Goal: Find contact information: Find contact information

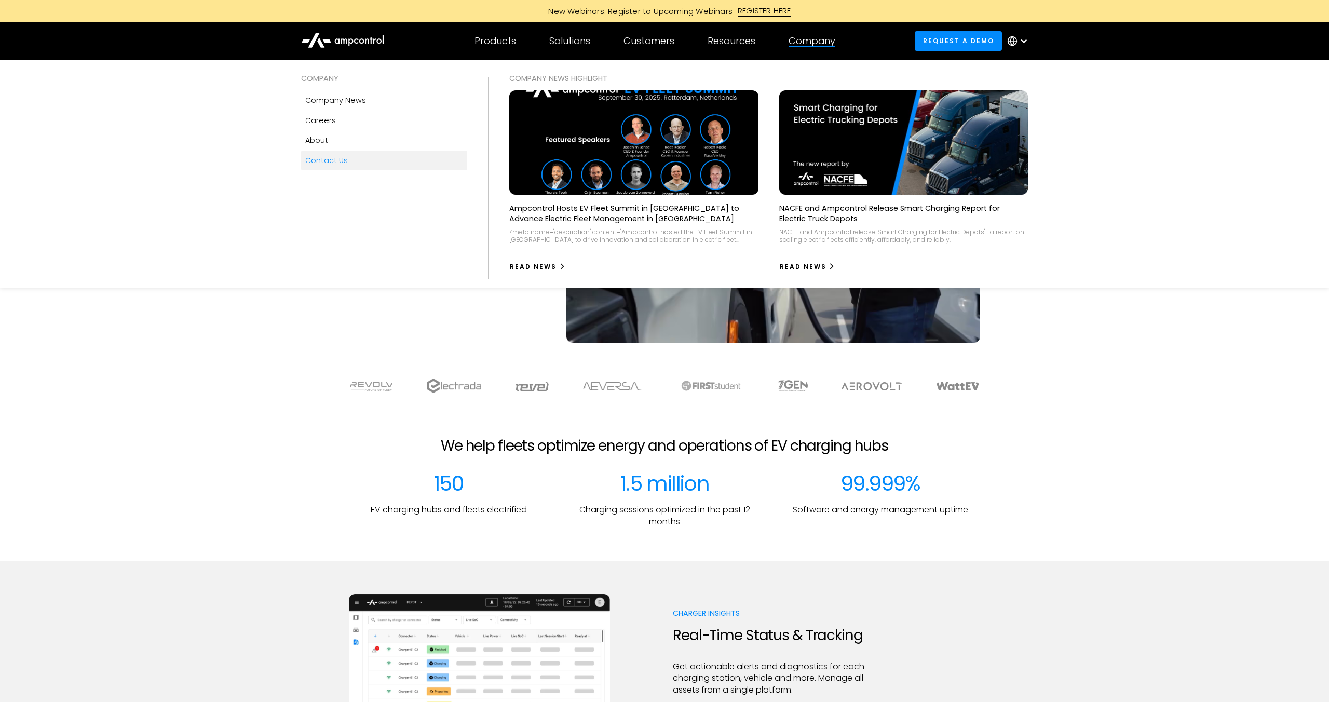
click at [328, 164] on div "Contact Us" at bounding box center [326, 160] width 43 height 11
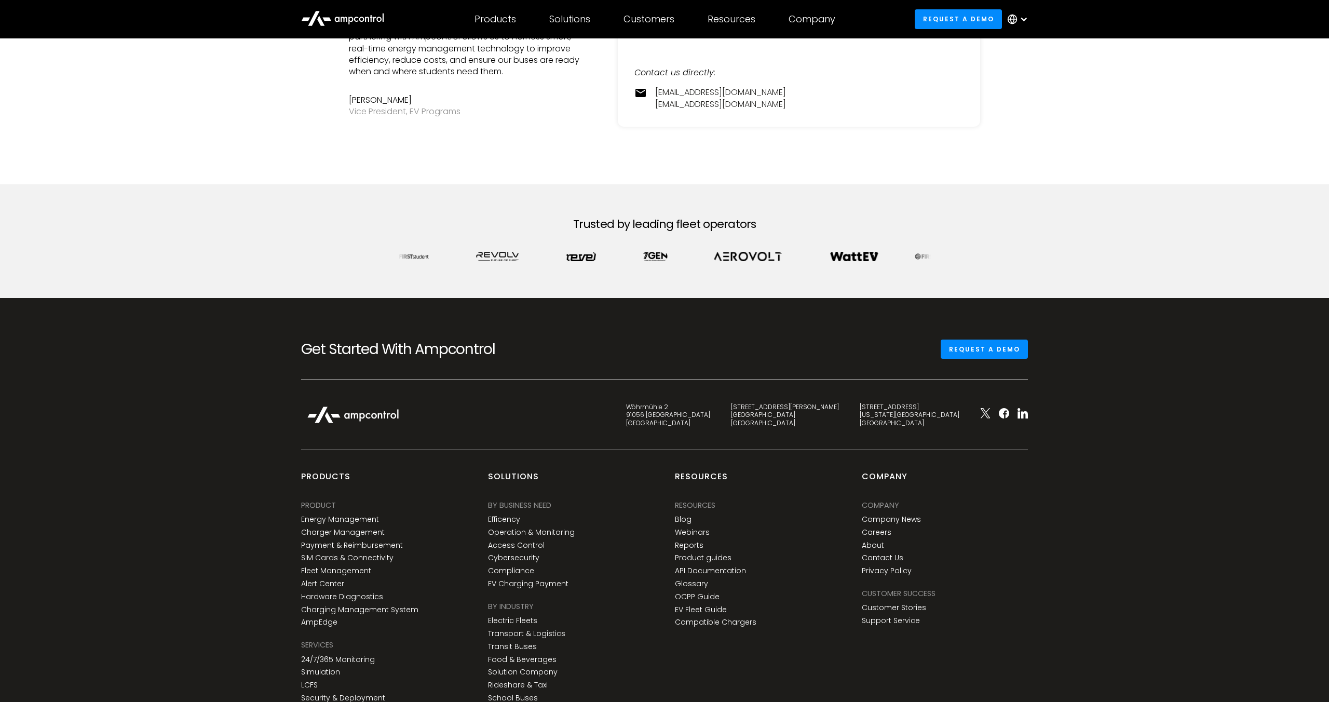
scroll to position [456, 0]
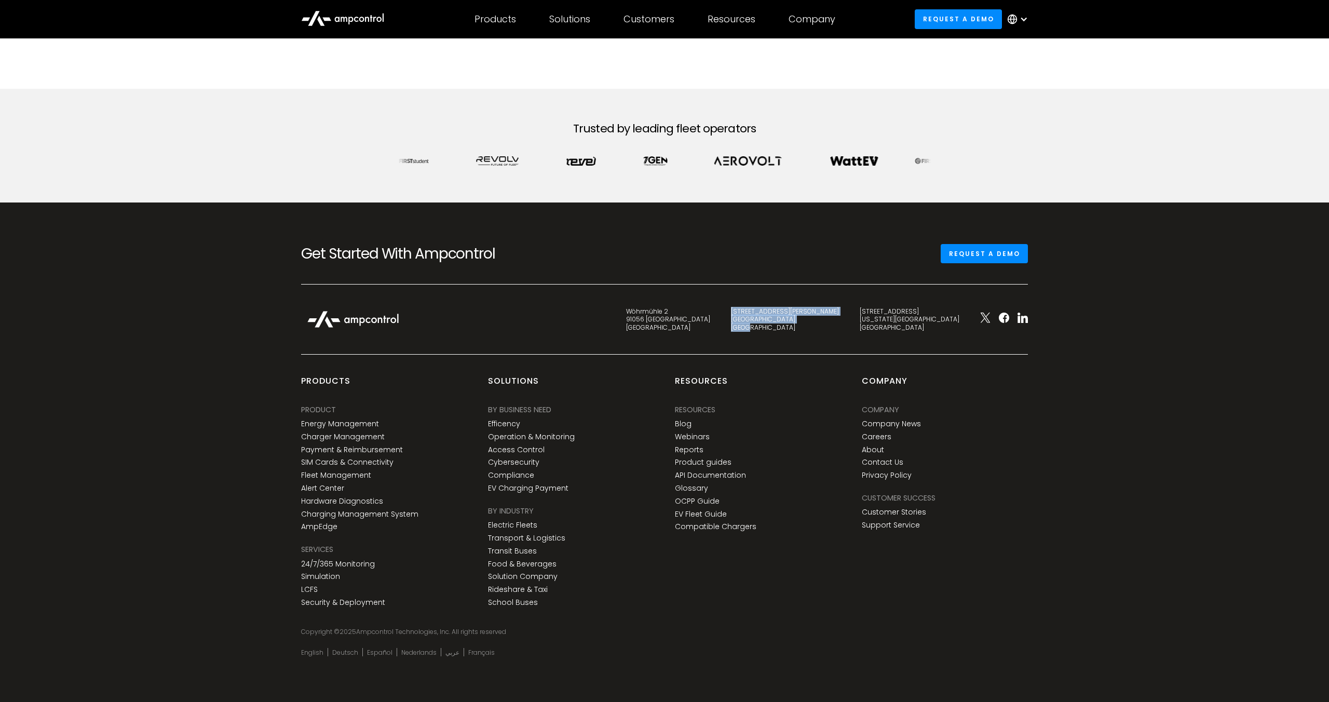
drag, startPoint x: 819, startPoint y: 313, endPoint x: 858, endPoint y: 327, distance: 40.9
click at [839, 327] on div "[STREET_ADDRESS][PERSON_NAME]" at bounding box center [785, 319] width 108 height 24
copy div "[STREET_ADDRESS][PERSON_NAME]"
